Goal: Task Accomplishment & Management: Use online tool/utility

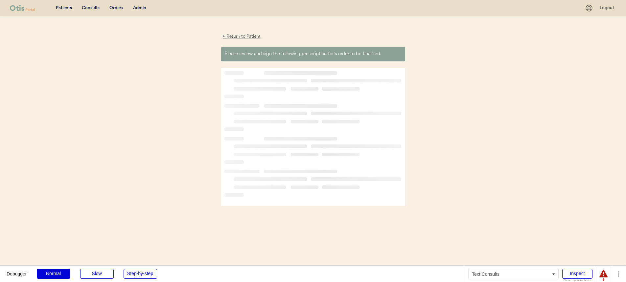
click at [93, 10] on div "Consults" at bounding box center [91, 8] width 18 height 7
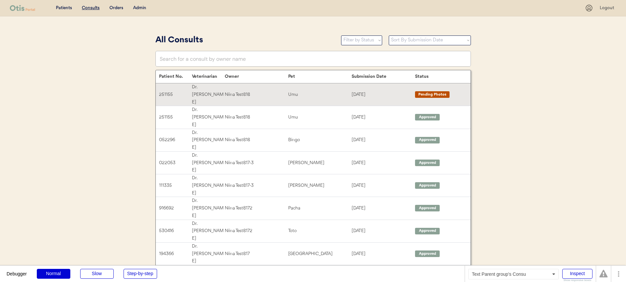
click at [289, 91] on div "Umu" at bounding box center [319, 95] width 63 height 8
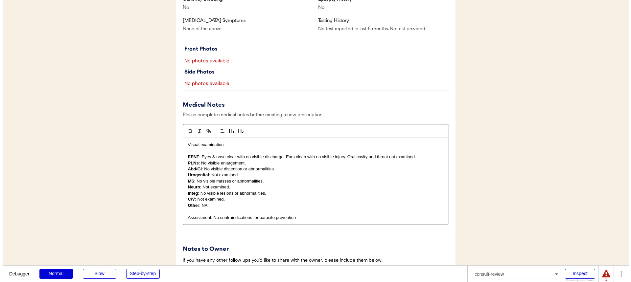
scroll to position [680, 0]
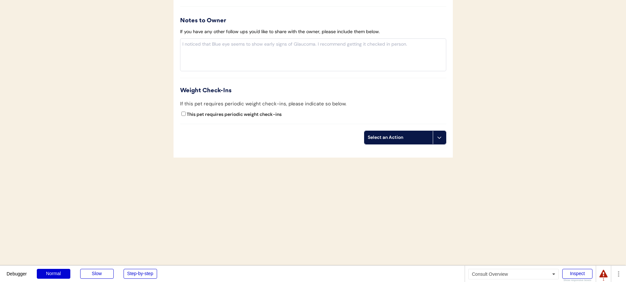
click at [425, 140] on div "Select an Action" at bounding box center [399, 137] width 62 height 7
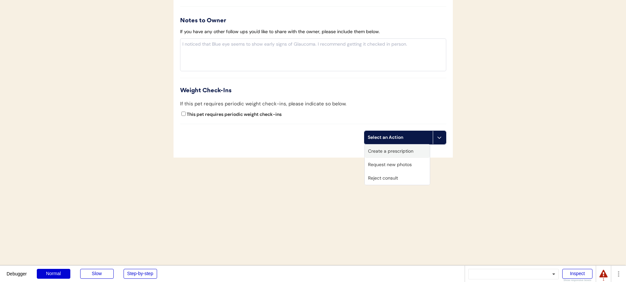
click at [412, 154] on div "Create a prescription" at bounding box center [397, 151] width 65 height 13
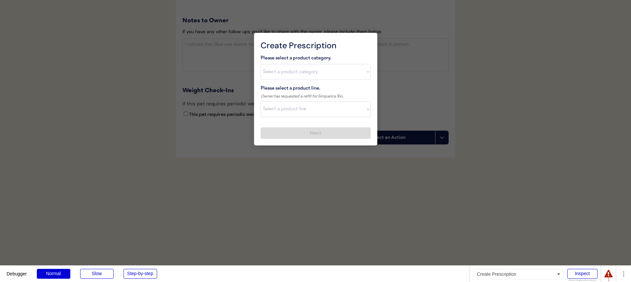
click at [301, 77] on select "Select a product category Allergies Antibiotics Anxiety Combo Parasite Preventi…" at bounding box center [316, 72] width 110 height 16
select select ""flea___tick""
click at [261, 64] on select "Select a product category Allergies Antibiotics Anxiety Combo Parasite Preventi…" at bounding box center [316, 72] width 110 height 16
click at [293, 106] on select "Select a product line" at bounding box center [316, 110] width 110 height 16
click at [261, 102] on select "Select a product line" at bounding box center [316, 110] width 110 height 16
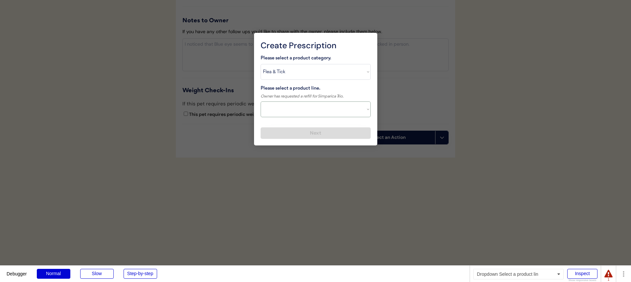
click at [295, 111] on select "Select a product line" at bounding box center [316, 110] width 110 height 16
select select ""NexGard""
click at [261, 102] on select "Select a product line Bravecto 3 Month NexGard Simparica" at bounding box center [316, 110] width 110 height 16
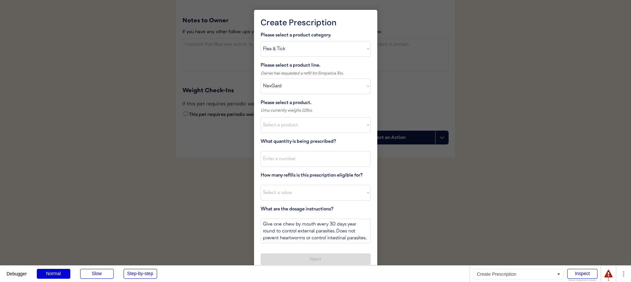
click at [300, 128] on select "Select a product NexGard, 4 - 10lbs NexGard, 10.1 - 24lbs NexGard, 24.1 - 60lbs…" at bounding box center [316, 125] width 110 height 16
select select ""1348695171700984260__LOOKUP__1670802139216x645124073882102900""
click at [261, 117] on select "Select a product NexGard, 4 - 10lbs NexGard, 10.1 - 24lbs NexGard, 24.1 - 60lbs…" at bounding box center [316, 125] width 110 height 16
click at [304, 165] on input "input" at bounding box center [316, 159] width 110 height 16
type input "1"
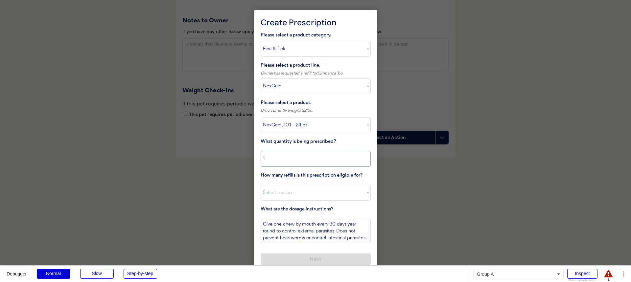
click at [302, 187] on select "Select a value 0 1 2 3 4 5 6 7 8 10 11" at bounding box center [316, 193] width 110 height 16
select select "11"
click at [261, 185] on select "Select a value 0 1 2 3 4 5 6 7 8 10 11" at bounding box center [316, 193] width 110 height 16
click at [312, 256] on button "Next" at bounding box center [316, 260] width 110 height 12
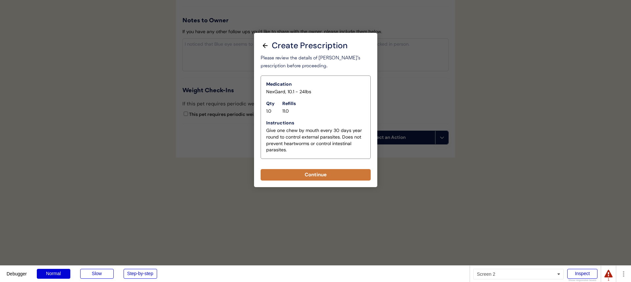
click at [321, 172] on button "Continue" at bounding box center [316, 175] width 110 height 12
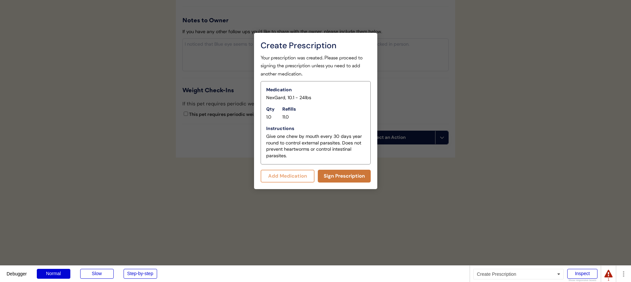
click at [339, 171] on button "Sign Prescription" at bounding box center [344, 176] width 53 height 13
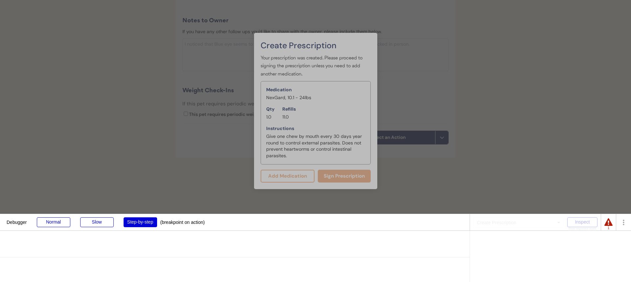
scroll to position [674, 0]
